Goal: Task Accomplishment & Management: Use online tool/utility

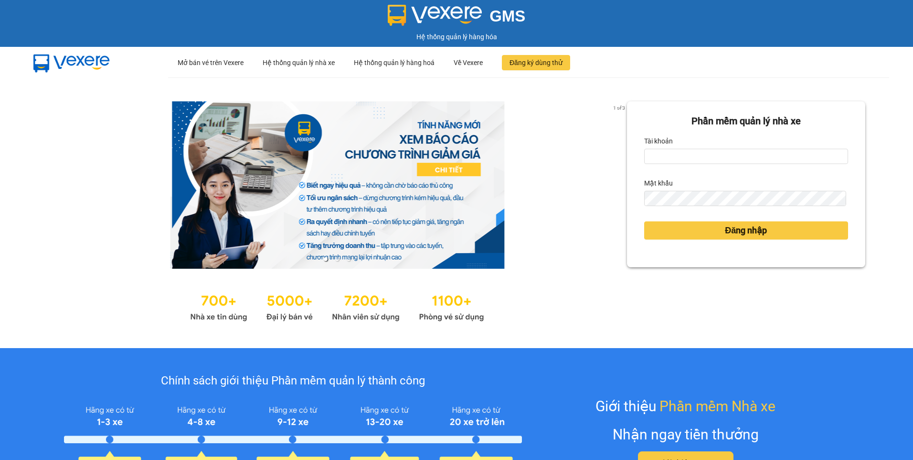
click at [708, 146] on div "Tài khoản" at bounding box center [746, 140] width 204 height 15
click at [696, 152] on input "Tài khoản" at bounding box center [746, 156] width 204 height 15
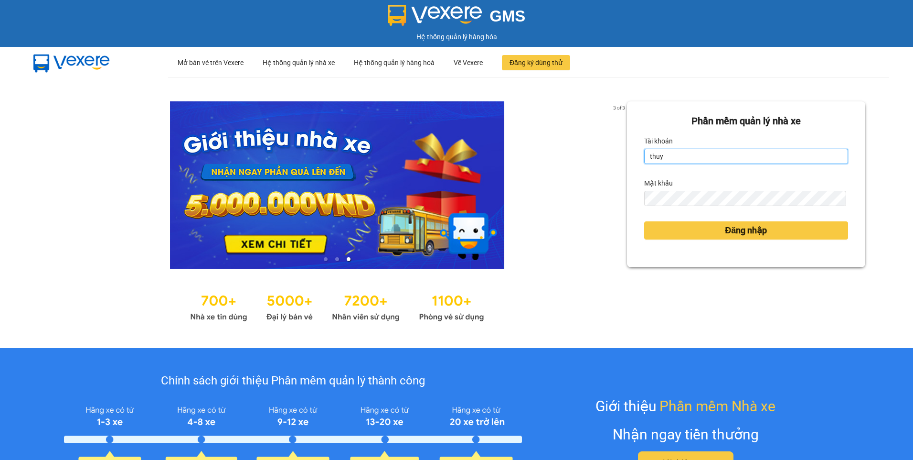
type input "thuytien.namhailimo"
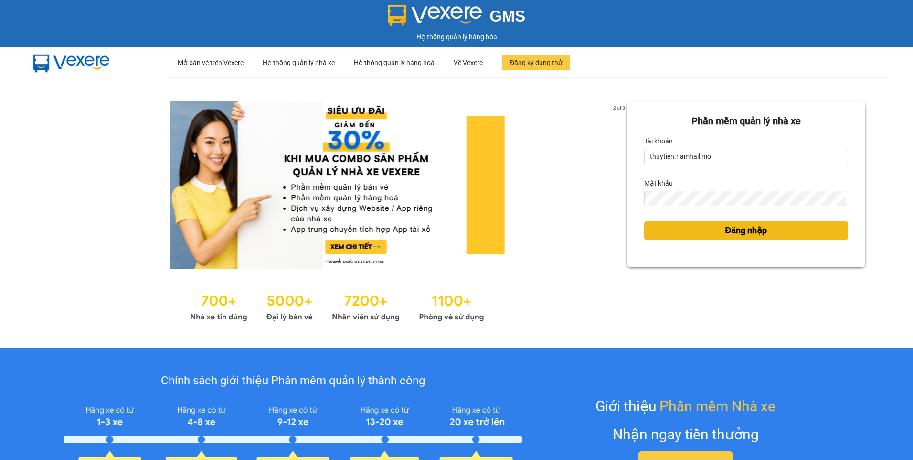
click at [725, 230] on span "Đăng nhập" at bounding box center [746, 230] width 42 height 13
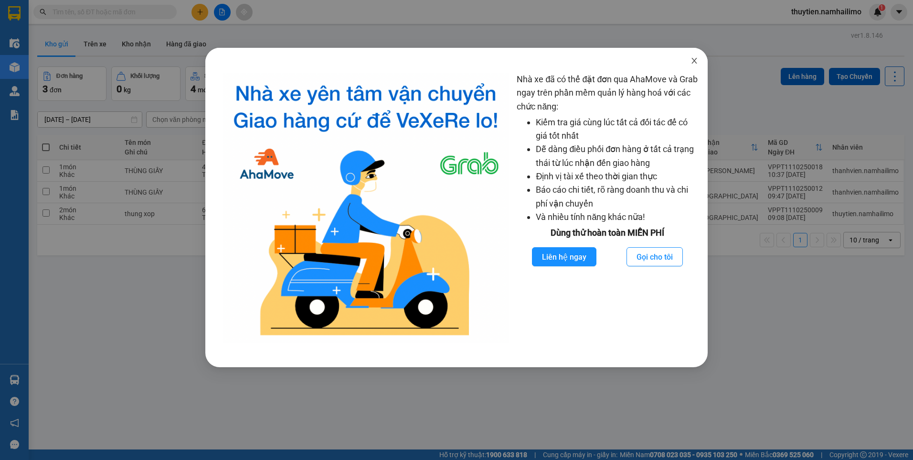
click at [695, 62] on icon "close" at bounding box center [695, 61] width 8 height 8
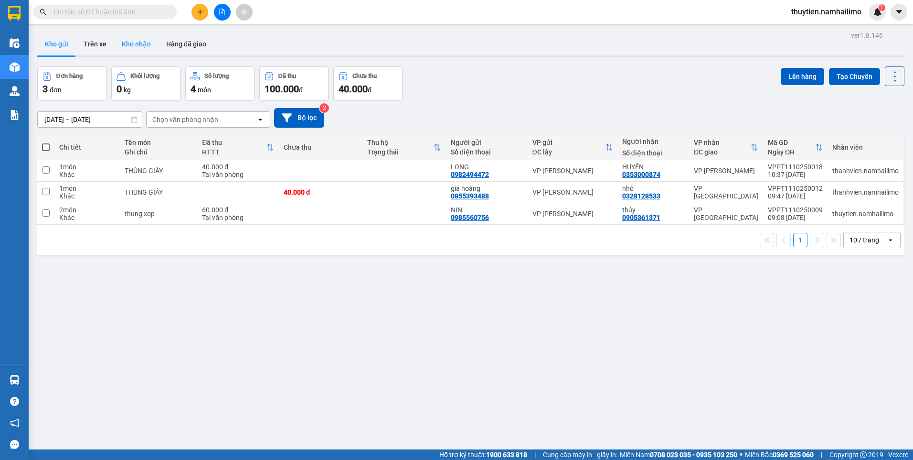
click at [133, 41] on button "Kho nhận" at bounding box center [136, 43] width 44 height 23
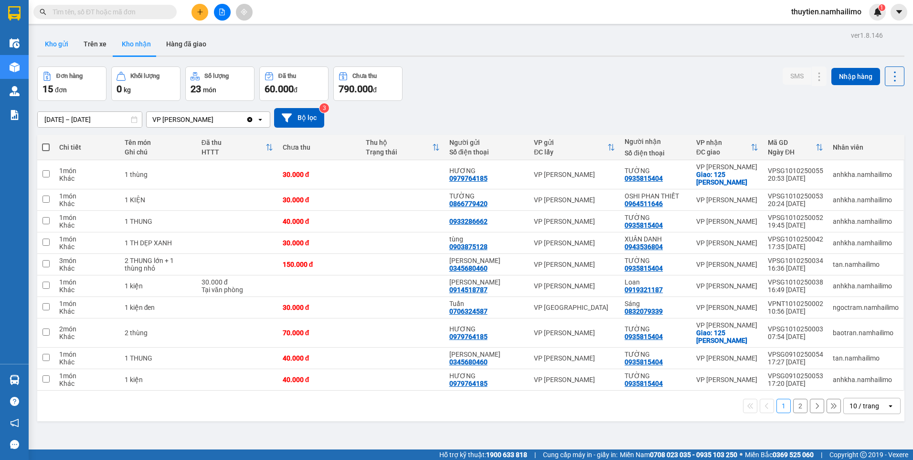
click at [61, 45] on button "Kho gửi" at bounding box center [56, 43] width 39 height 23
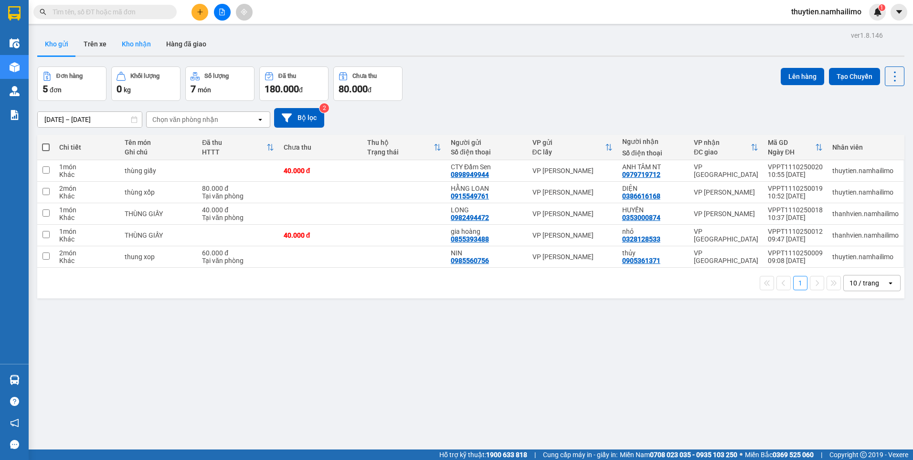
click at [137, 41] on button "Kho nhận" at bounding box center [136, 43] width 44 height 23
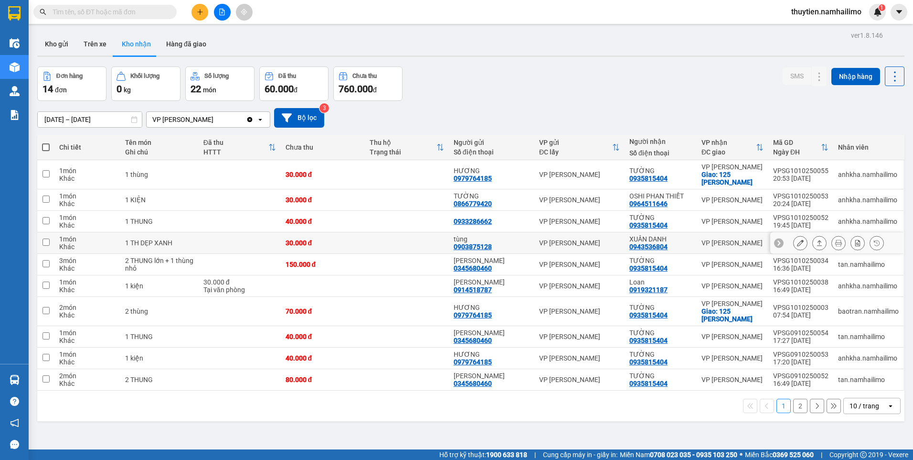
scroll to position [44, 0]
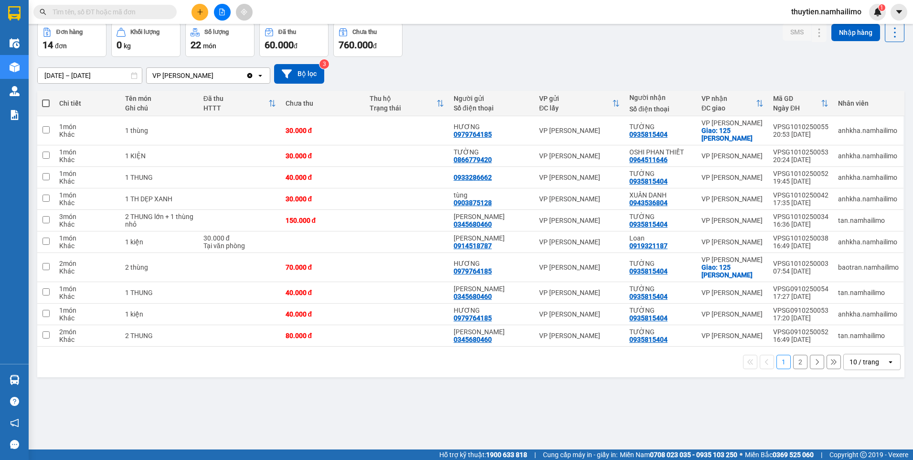
click at [793, 363] on button "2" at bounding box center [800, 361] width 14 height 14
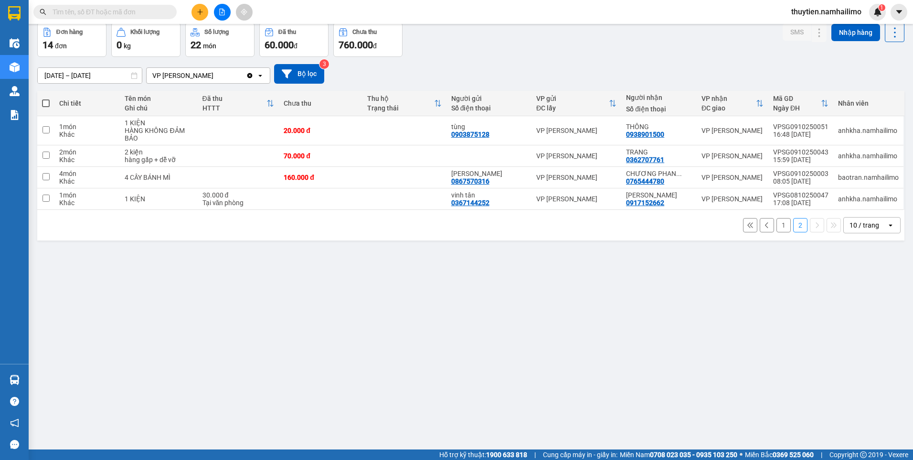
click at [777, 221] on button "1" at bounding box center [784, 225] width 14 height 14
